Goal: Book appointment/travel/reservation

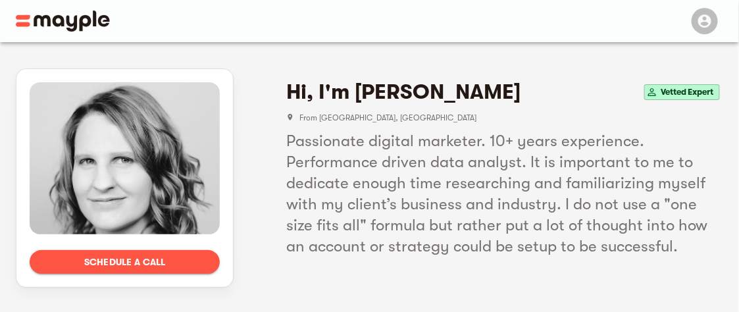
click at [290, 117] on icon at bounding box center [290, 117] width 5 height 7
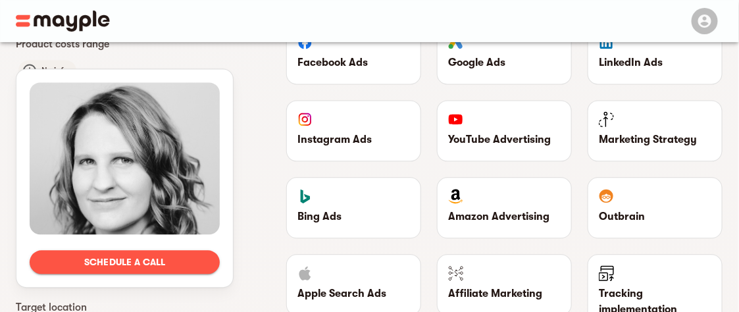
scroll to position [994, 0]
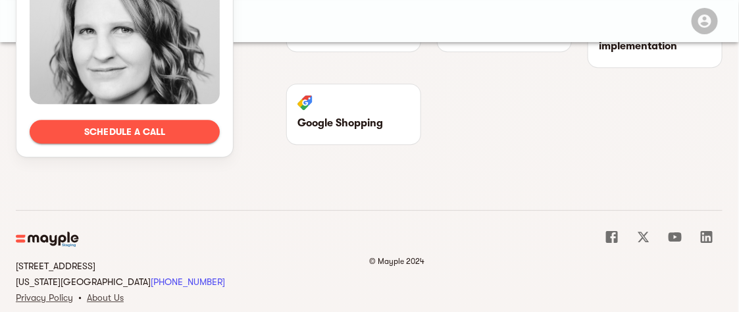
click at [614, 229] on icon at bounding box center [612, 237] width 16 height 16
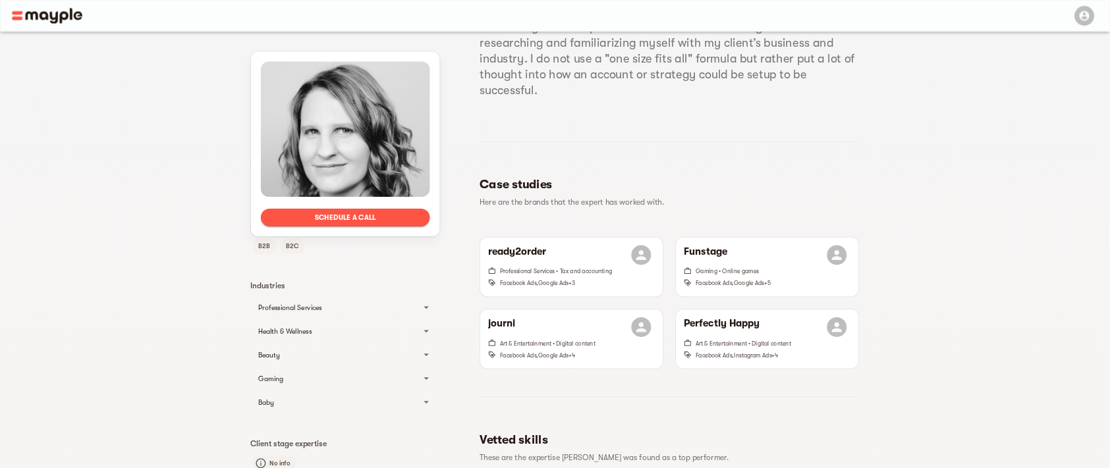
scroll to position [132, 0]
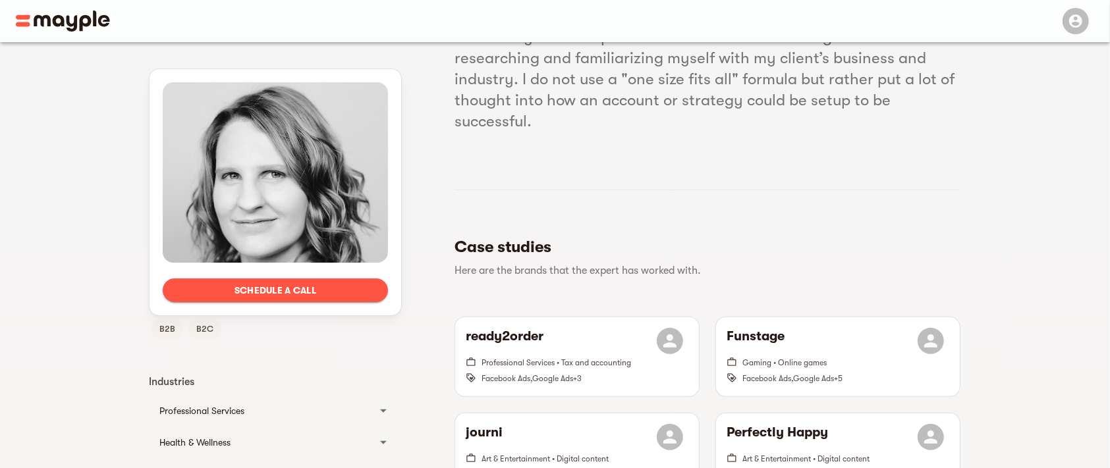
drag, startPoint x: 729, startPoint y: 1, endPoint x: 757, endPoint y: 198, distance: 198.2
click at [745, 198] on section "Case studies Here are the brands that the expert has worked with. ready2order P…" at bounding box center [707, 345] width 506 height 311
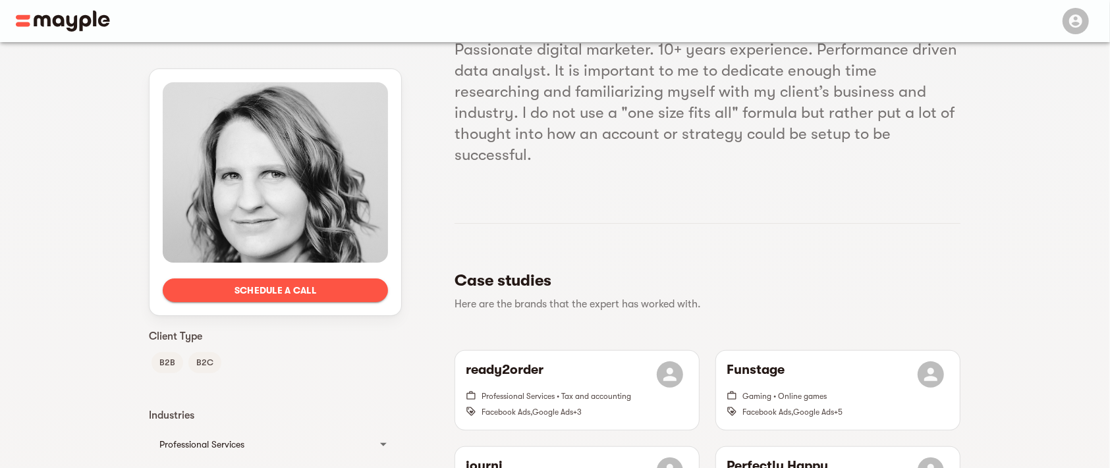
scroll to position [198, 0]
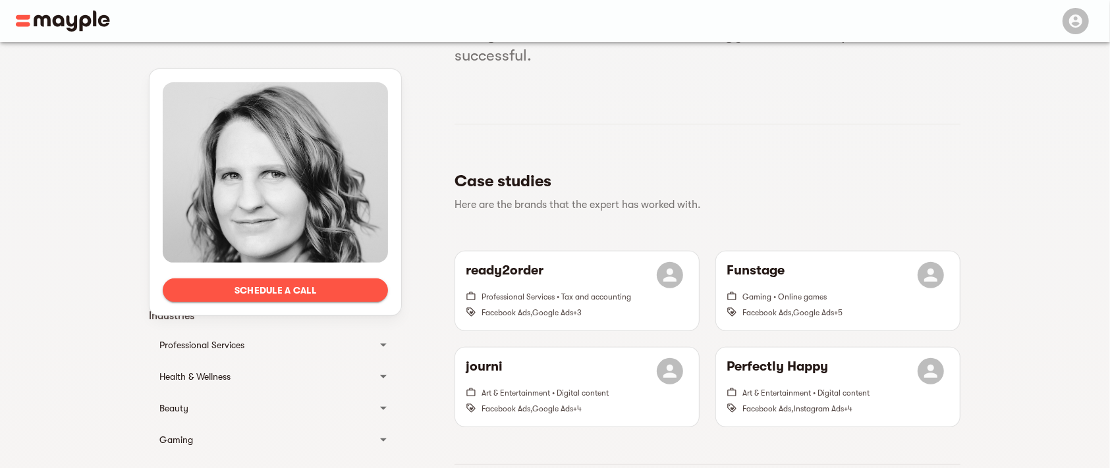
click at [382, 311] on icon at bounding box center [383, 345] width 16 height 16
click at [382, 311] on icon at bounding box center [383, 429] width 16 height 16
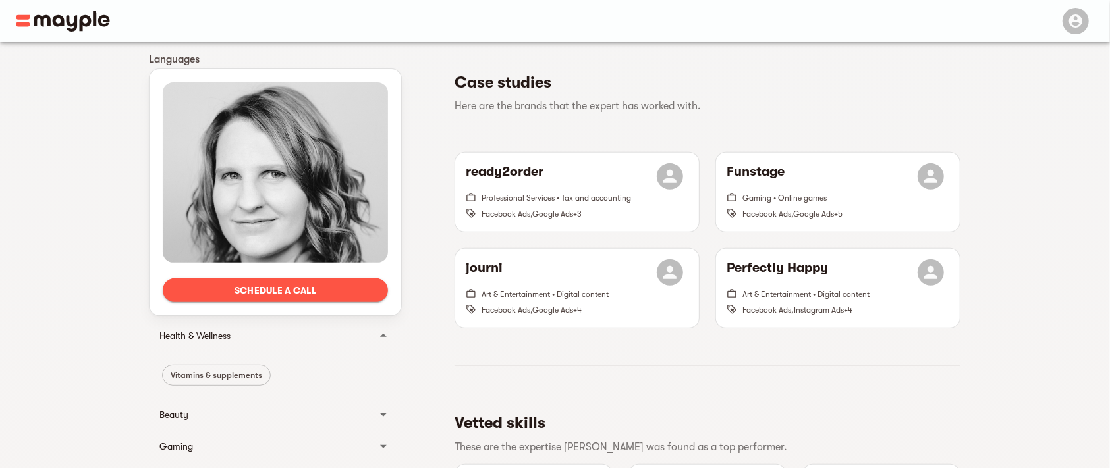
click at [381, 311] on icon at bounding box center [383, 415] width 7 height 3
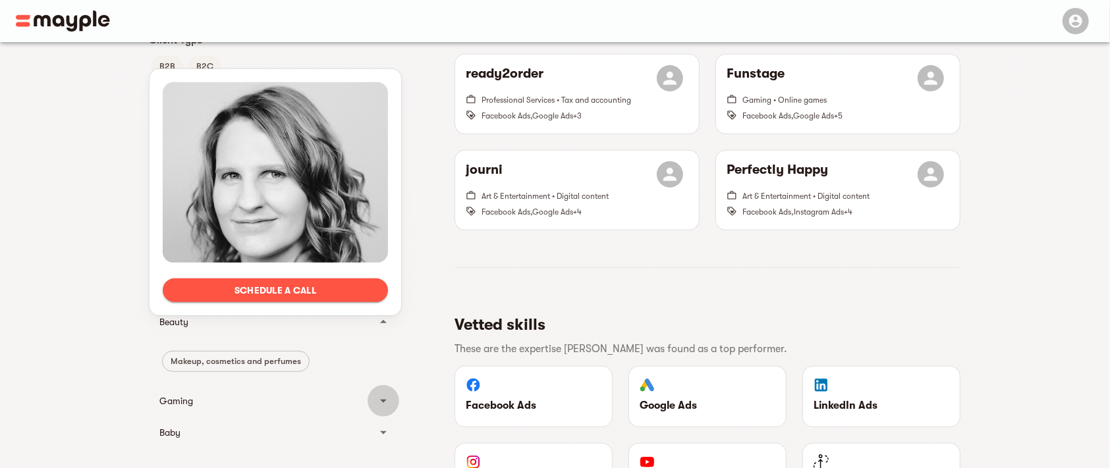
click at [385, 311] on icon at bounding box center [383, 401] width 16 height 16
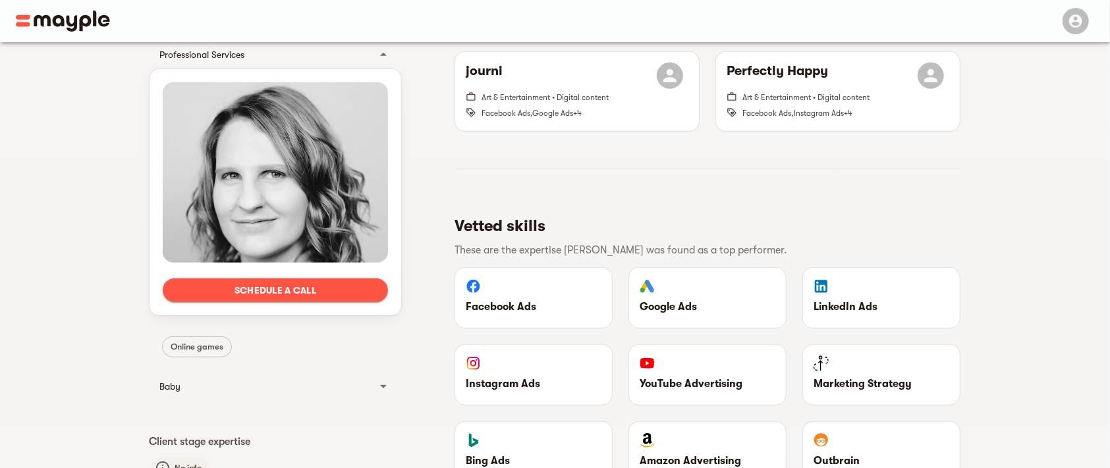
click at [383, 311] on icon at bounding box center [383, 387] width 16 height 16
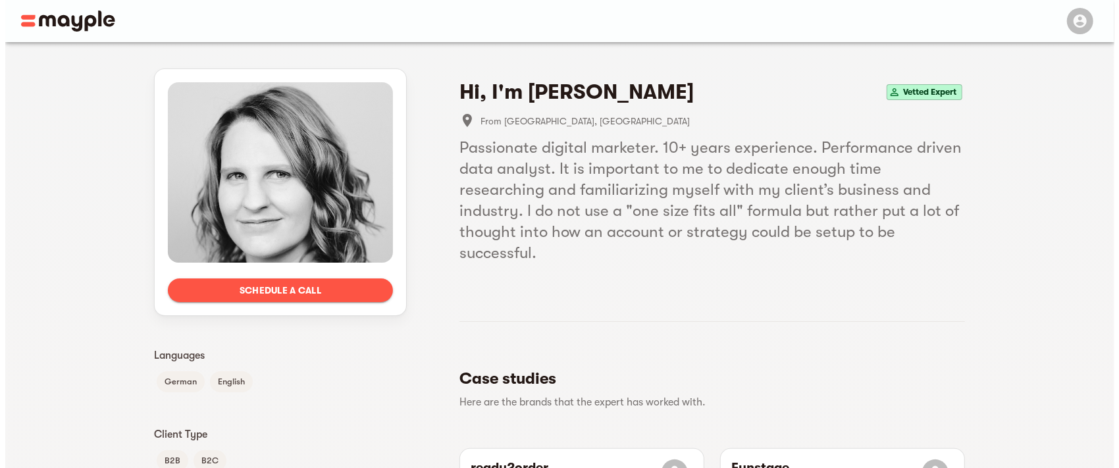
scroll to position [296, 0]
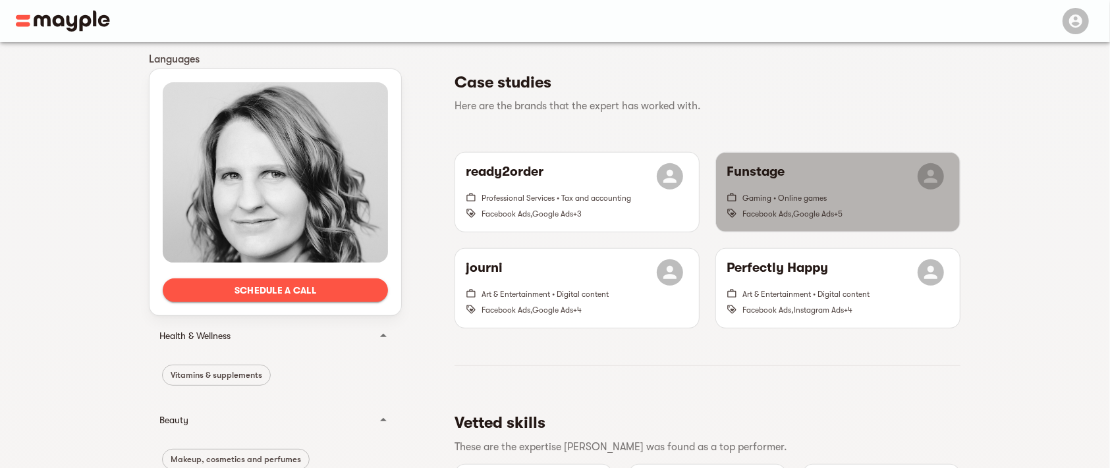
click at [745, 209] on span "Google Ads" at bounding box center [813, 213] width 41 height 9
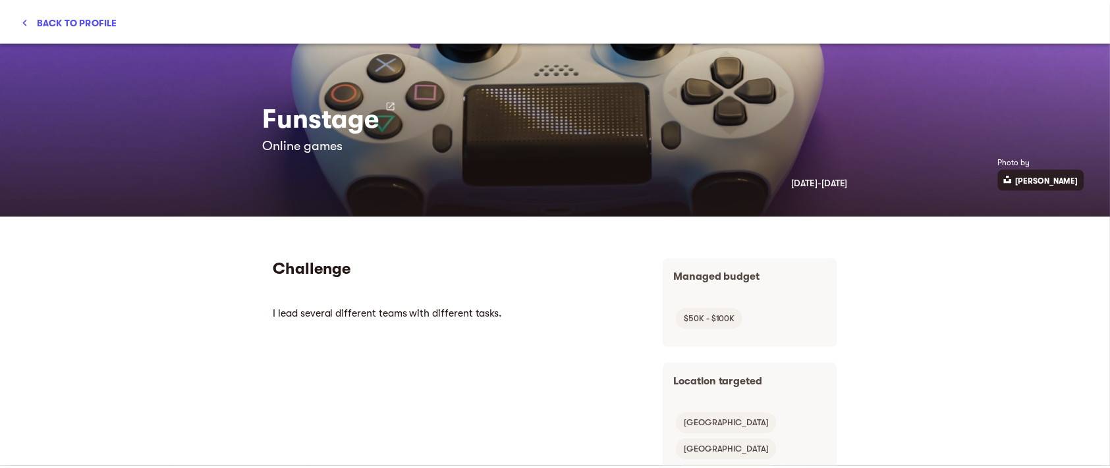
scroll to position [0, 0]
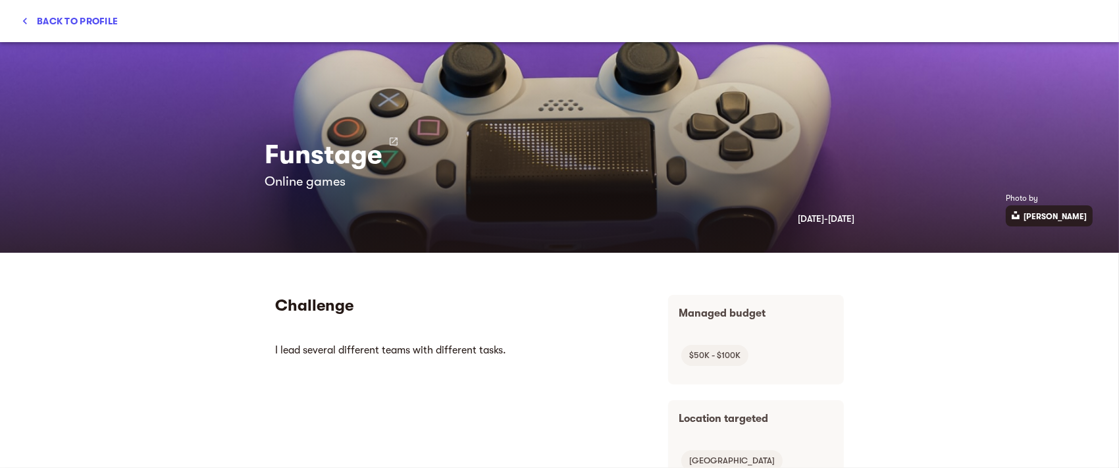
click at [24, 16] on icon "button" at bounding box center [24, 20] width 13 height 13
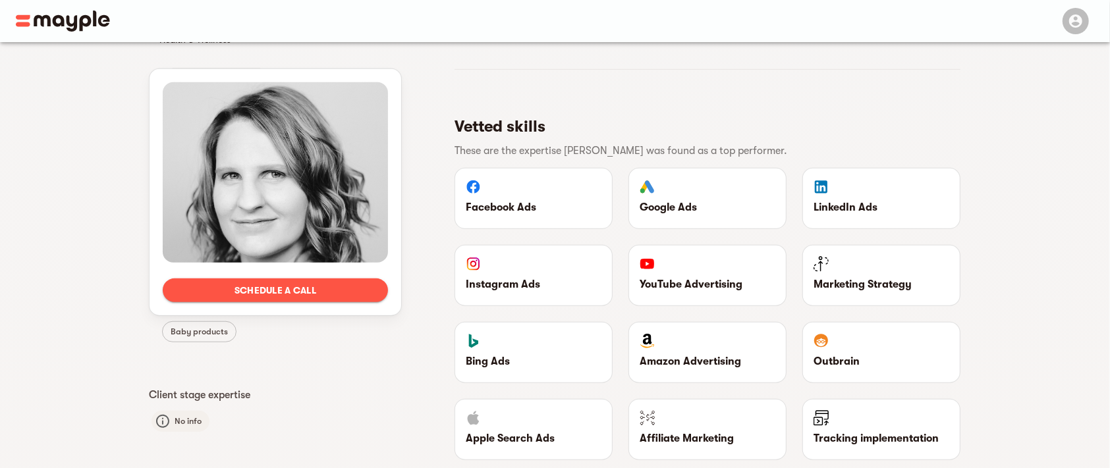
scroll to position [296, 0]
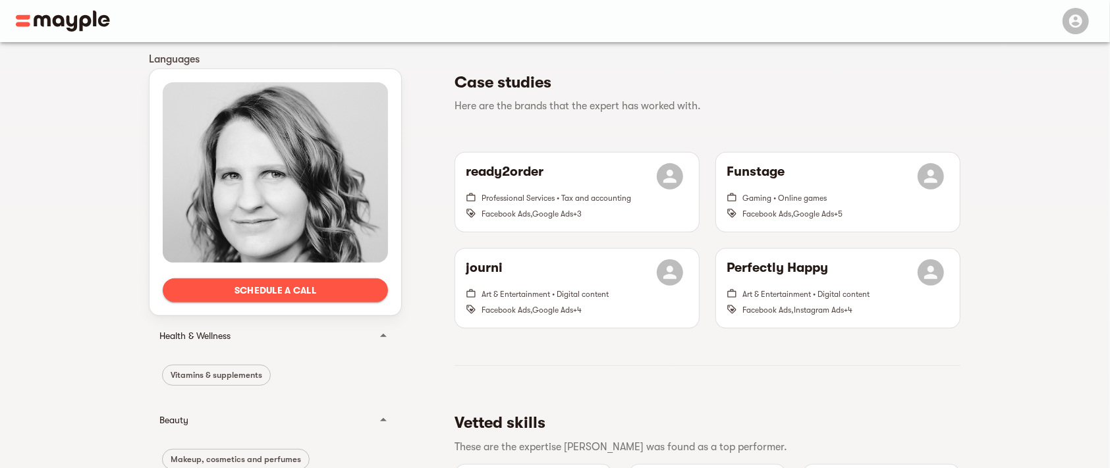
click at [333, 174] on div at bounding box center [275, 172] width 225 height 180
click at [297, 220] on div at bounding box center [275, 172] width 225 height 180
click at [296, 219] on div at bounding box center [275, 172] width 225 height 180
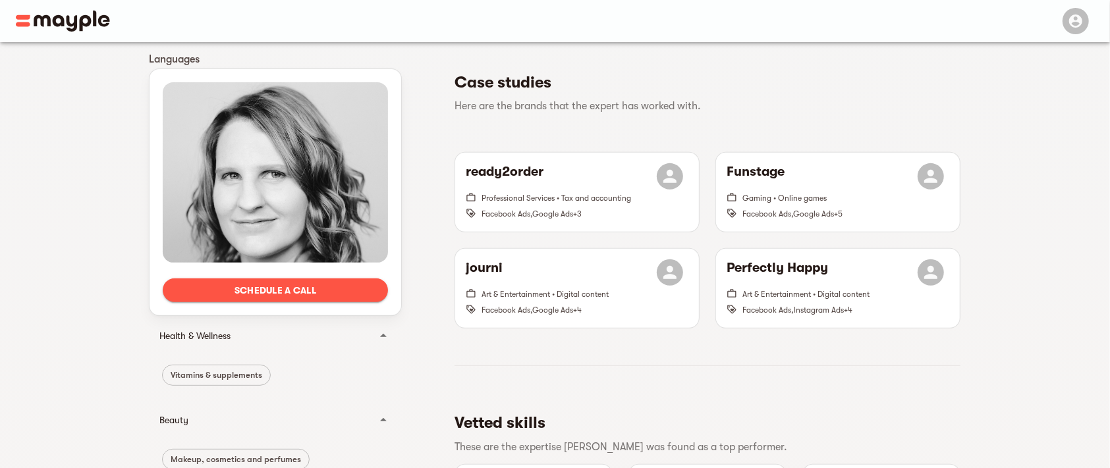
click at [296, 219] on div at bounding box center [275, 172] width 225 height 180
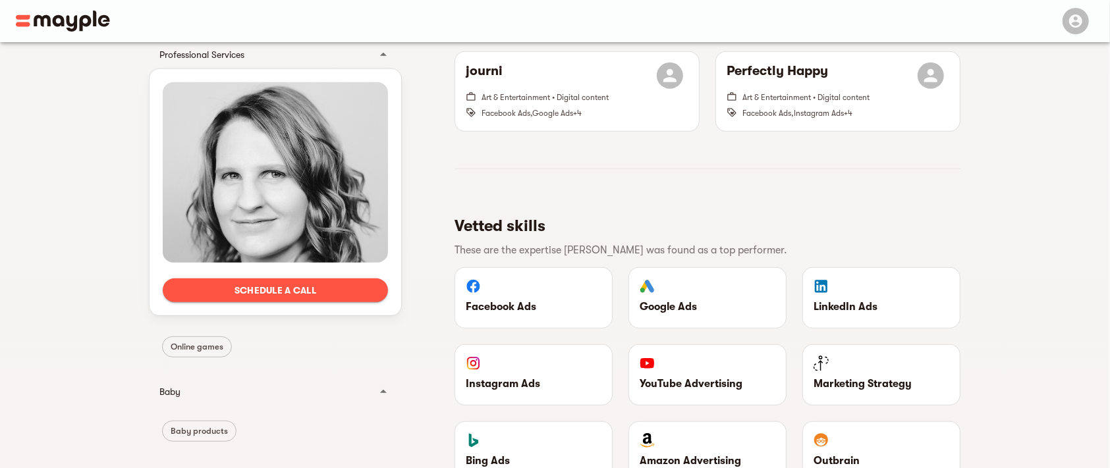
scroll to position [98, 0]
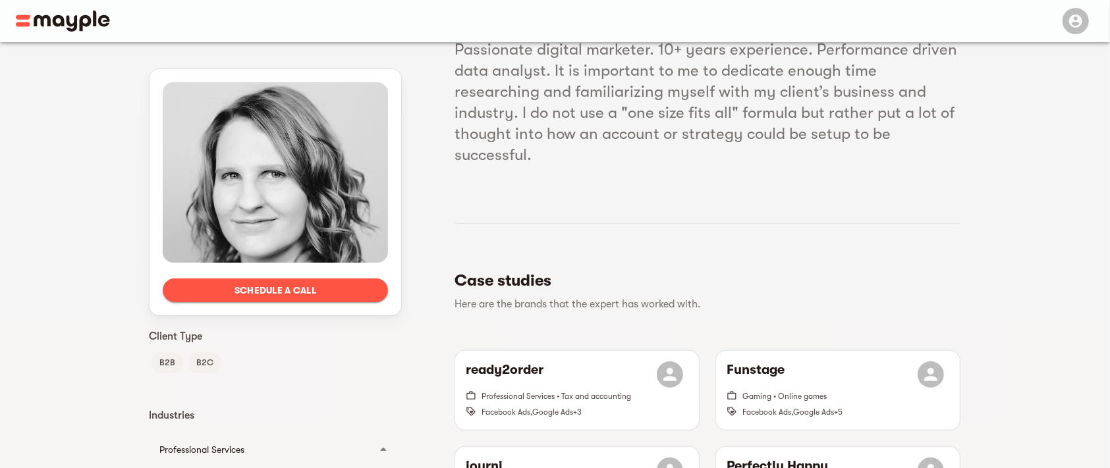
click at [300, 290] on span "Schedule a call" at bounding box center [275, 290] width 204 height 16
